Goal: Navigation & Orientation: Find specific page/section

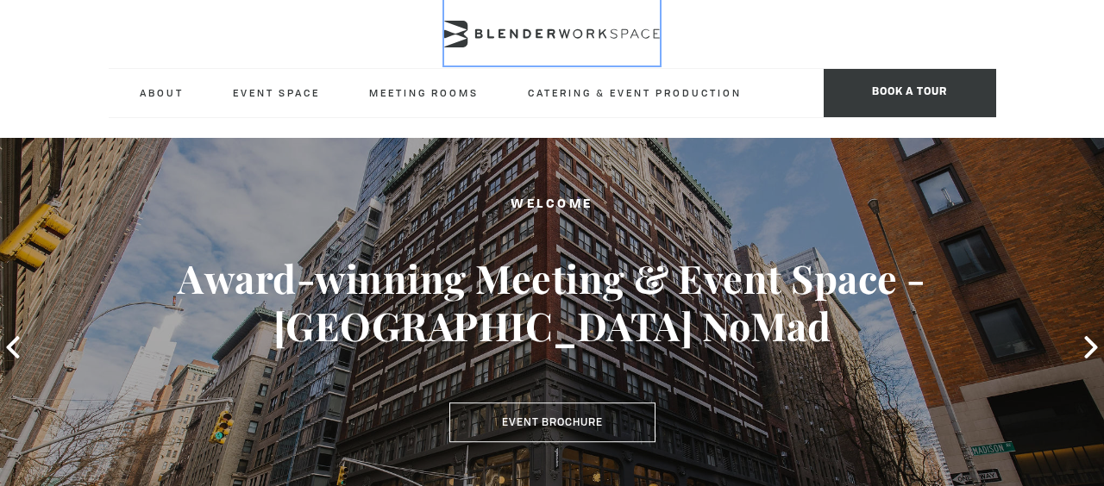
click at [474, 28] on icon at bounding box center [552, 34] width 216 height 27
click at [582, 35] on icon at bounding box center [552, 34] width 216 height 27
